Goal: Check status: Check status

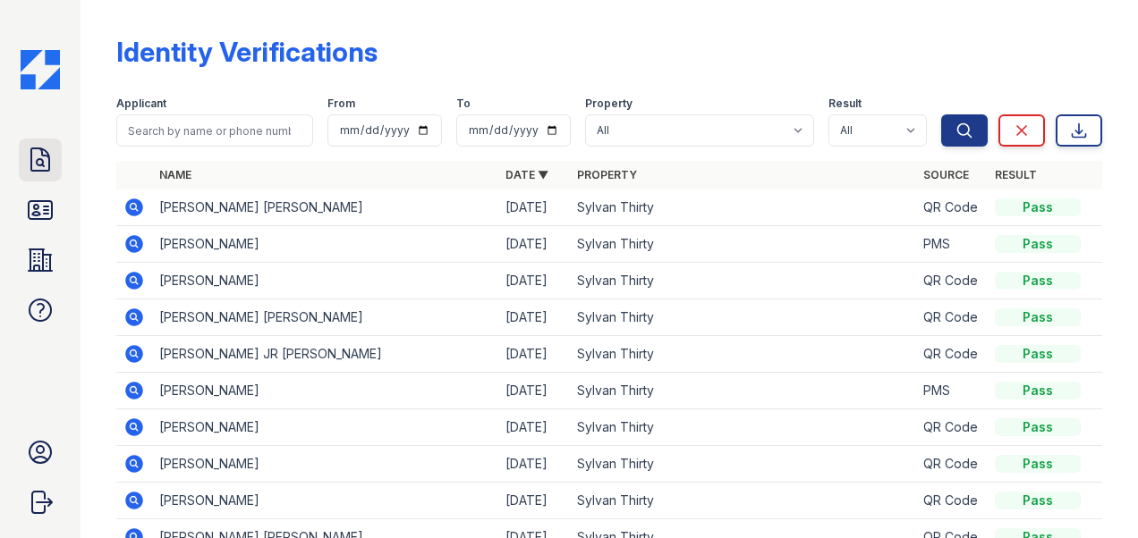
click at [41, 161] on icon at bounding box center [40, 160] width 29 height 29
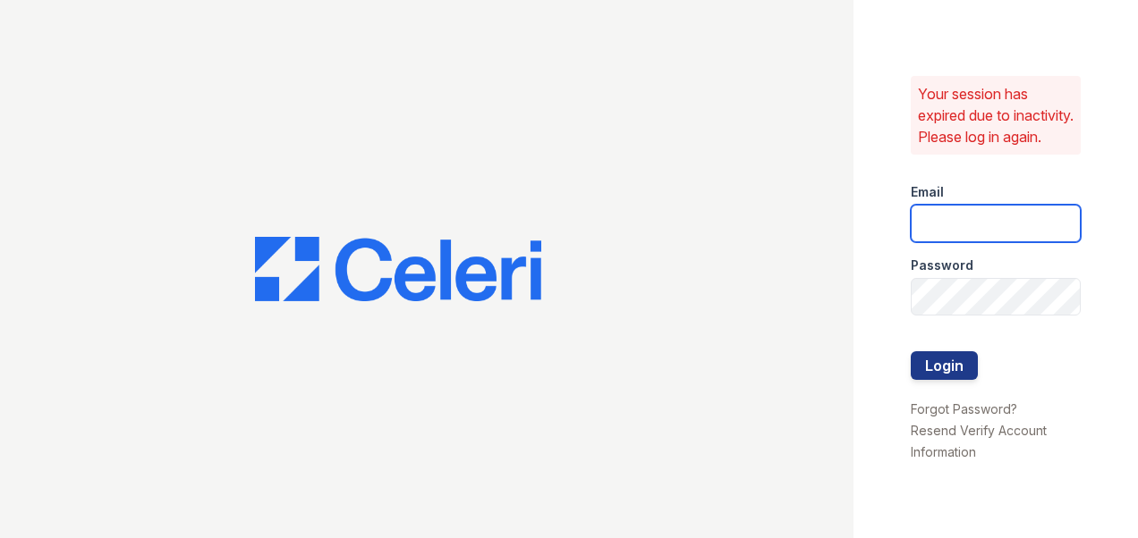
type input "sylvan.am@cafmanagement.com"
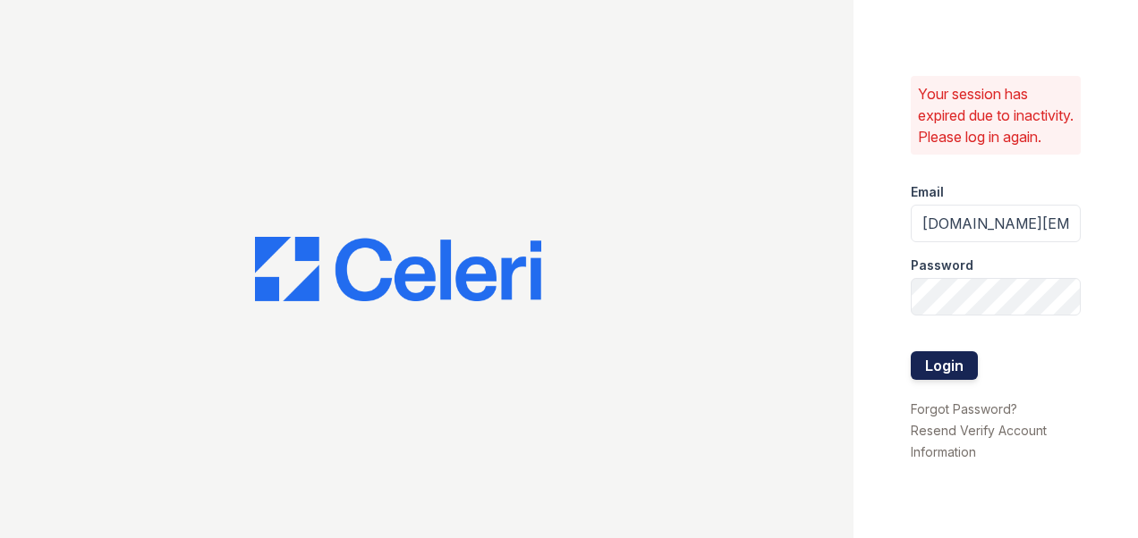
click at [930, 374] on button "Login" at bounding box center [944, 366] width 67 height 29
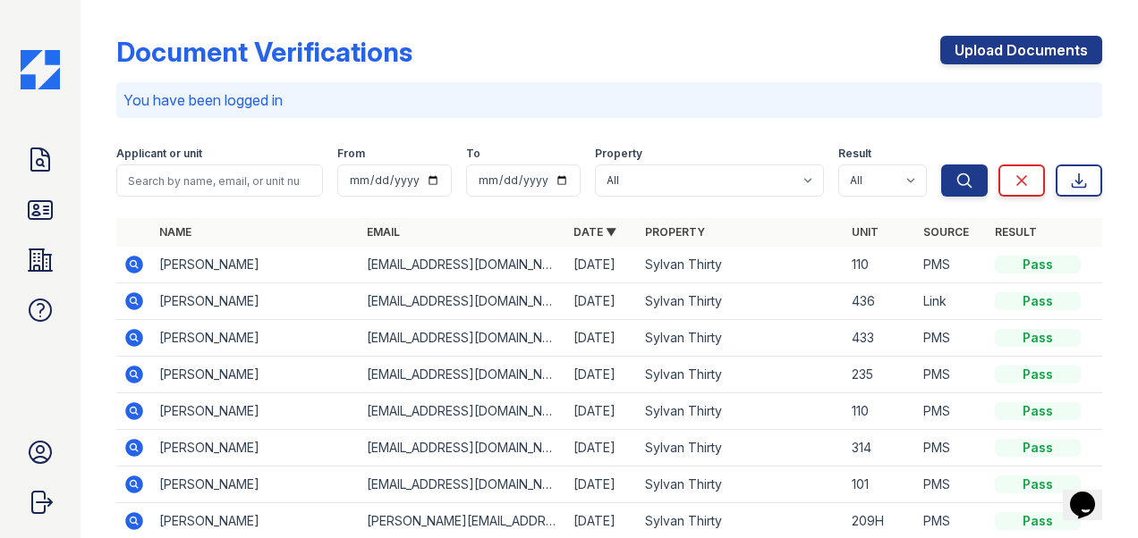
click at [134, 270] on icon at bounding box center [134, 265] width 18 height 18
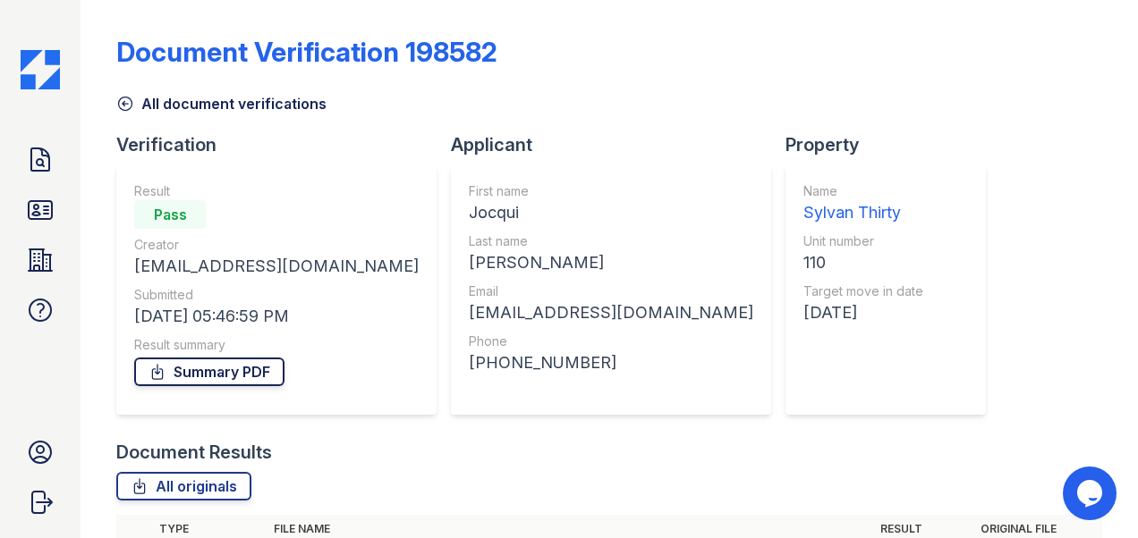
click at [204, 377] on link "Summary PDF" at bounding box center [209, 372] width 150 height 29
click at [50, 216] on icon at bounding box center [40, 210] width 29 height 29
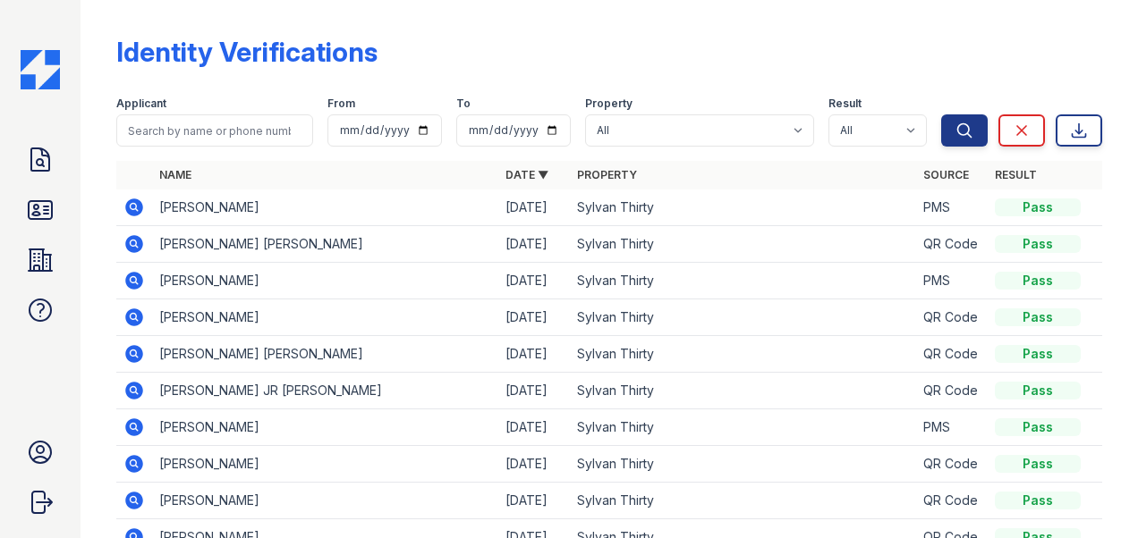
click at [134, 208] on icon at bounding box center [133, 206] width 4 height 4
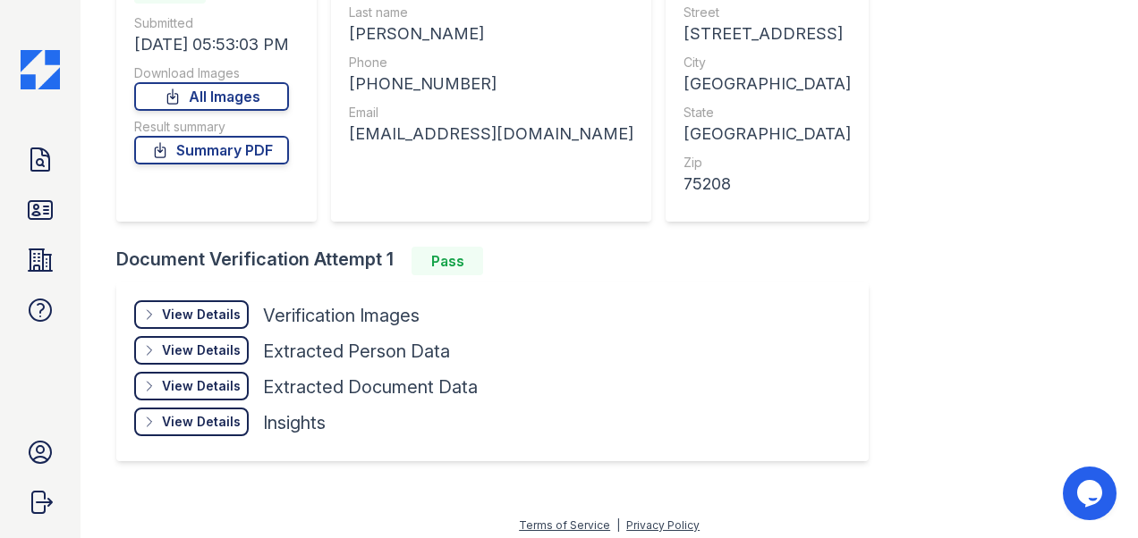
scroll to position [238, 0]
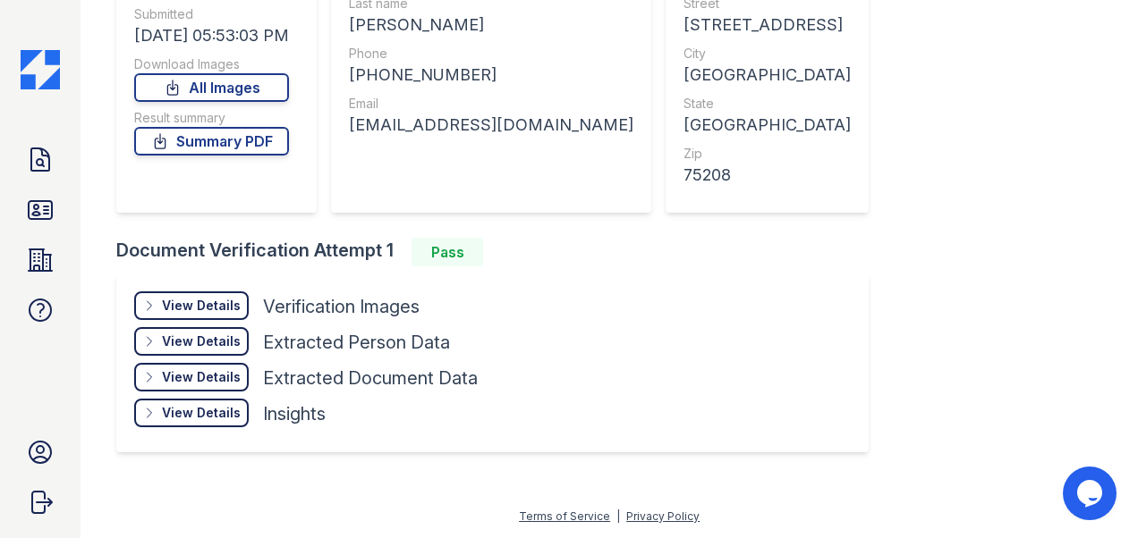
click at [184, 297] on div "View Details" at bounding box center [201, 306] width 79 height 18
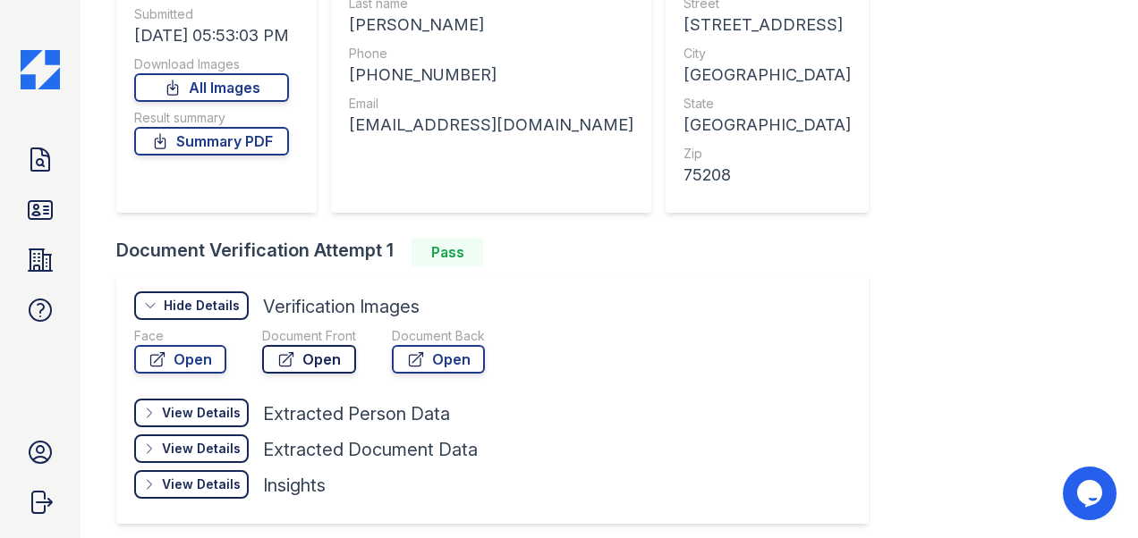
click at [299, 365] on link "Open" at bounding box center [309, 359] width 94 height 29
